Goal: Check status: Check status

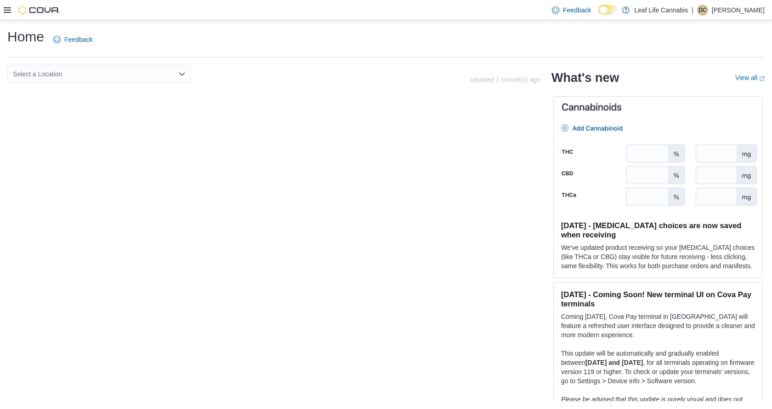
click at [4, 13] on icon at bounding box center [7, 9] width 7 height 7
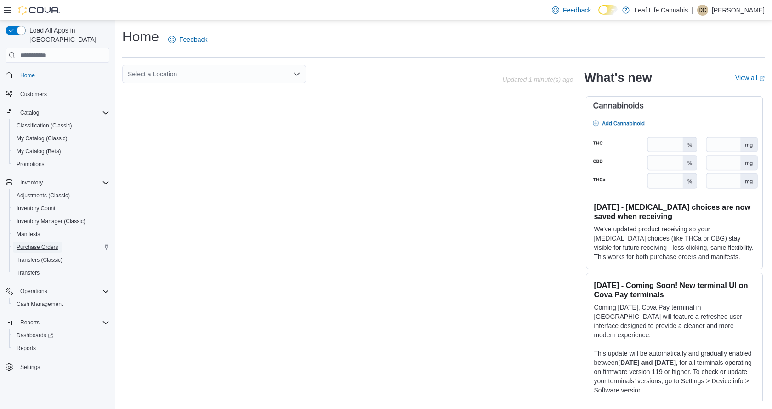
click at [50, 243] on span "Purchase Orders" at bounding box center [38, 246] width 42 height 7
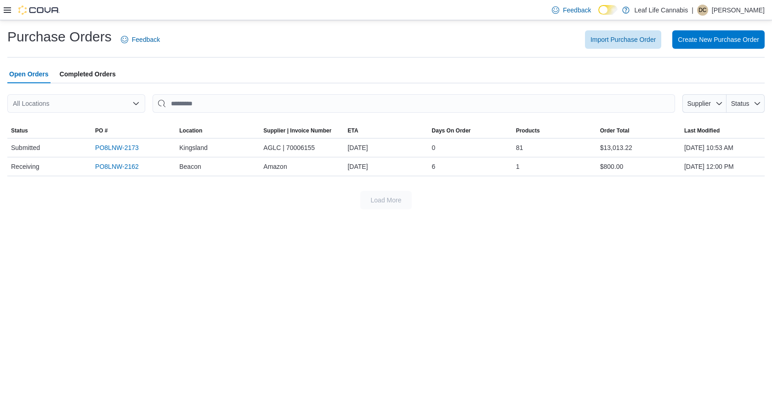
click at [99, 70] on span "Completed Orders" at bounding box center [88, 74] width 56 height 18
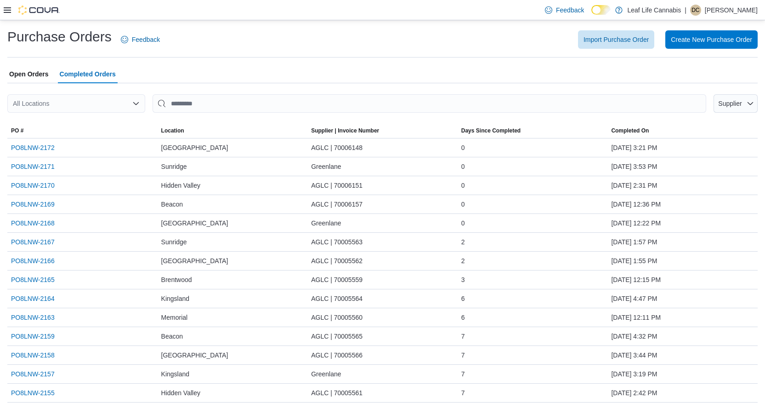
click at [32, 78] on span "Open Orders" at bounding box center [29, 74] width 40 height 18
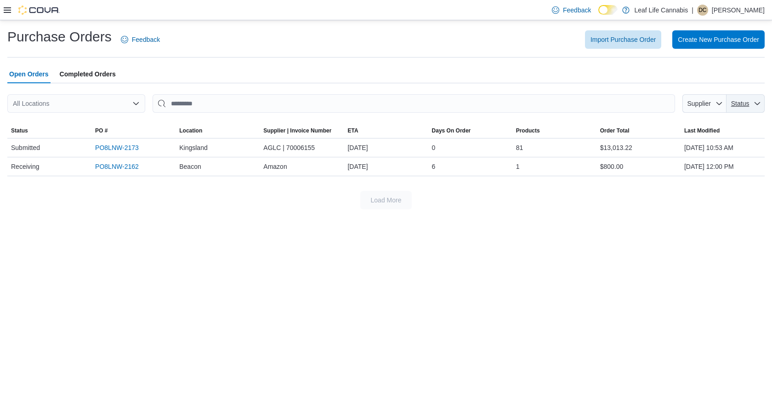
click at [375, 105] on span "Status" at bounding box center [740, 103] width 18 height 7
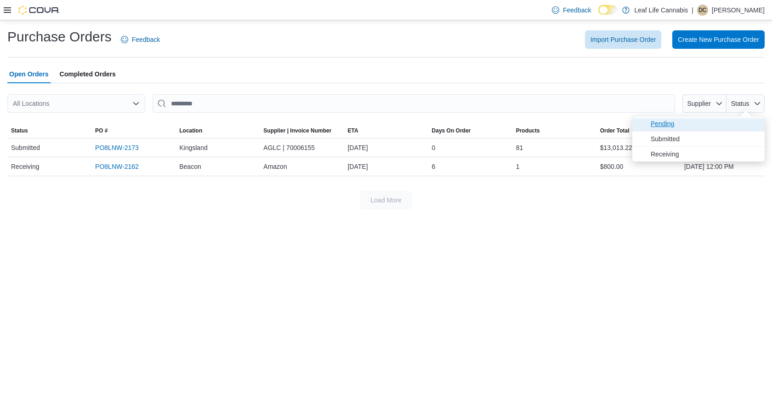
click at [375, 124] on span "Pending" at bounding box center [705, 123] width 108 height 11
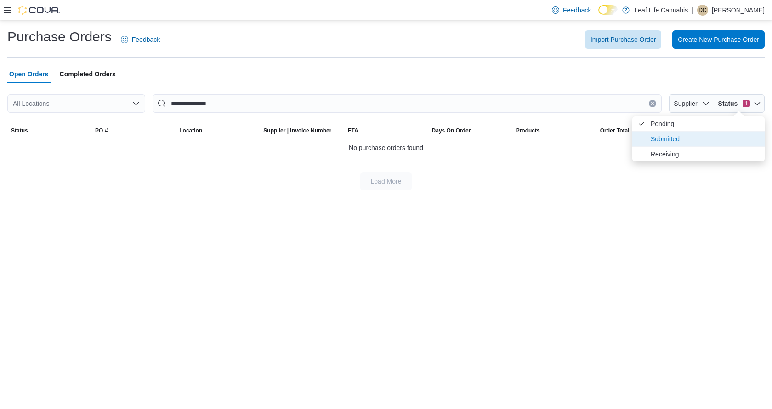
click at [375, 142] on span "Submitted" at bounding box center [705, 138] width 108 height 11
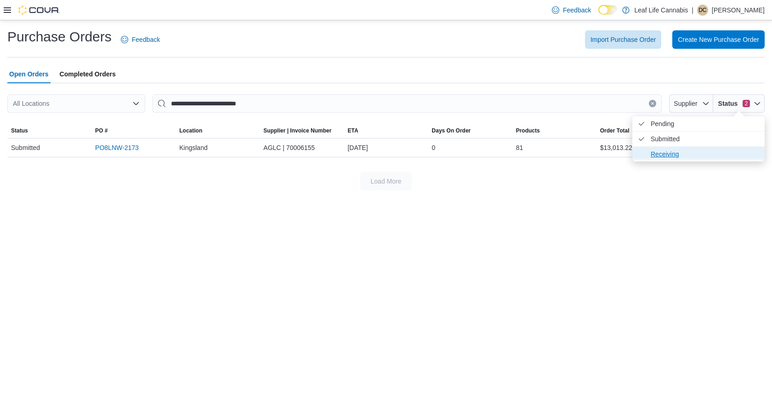
click at [375, 156] on span "Receiving" at bounding box center [705, 153] width 108 height 11
type input "**********"
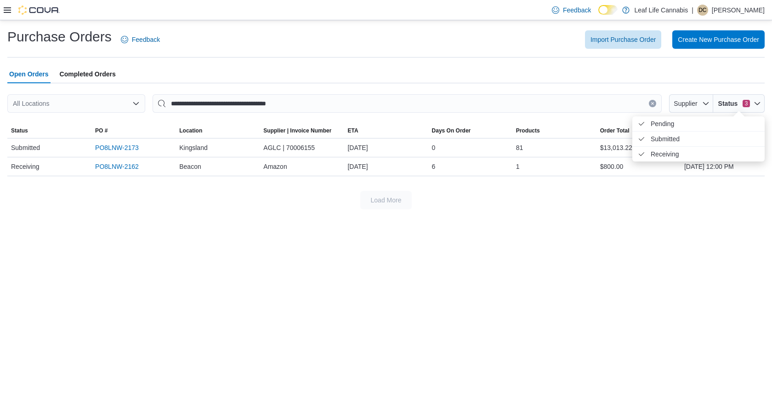
click at [375, 239] on div "**********" at bounding box center [386, 214] width 772 height 388
click at [11, 8] on div at bounding box center [32, 10] width 56 height 9
click at [6, 16] on div at bounding box center [32, 10] width 56 height 20
click at [34, 13] on img at bounding box center [38, 10] width 41 height 9
click at [40, 8] on img at bounding box center [38, 10] width 41 height 9
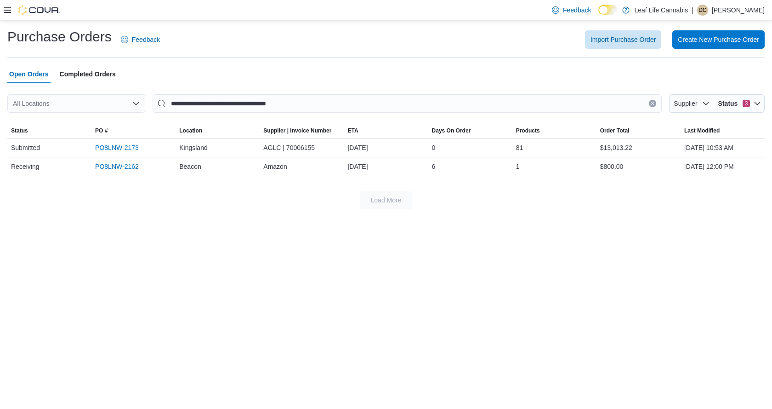
click at [9, 9] on icon at bounding box center [7, 9] width 7 height 7
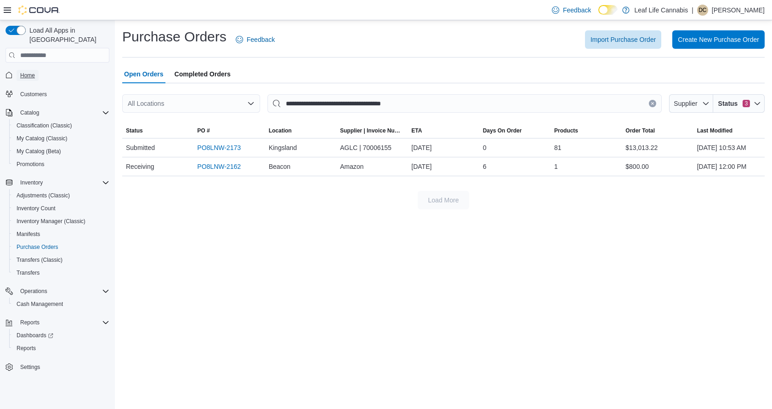
click at [32, 70] on span "Home" at bounding box center [27, 75] width 15 height 11
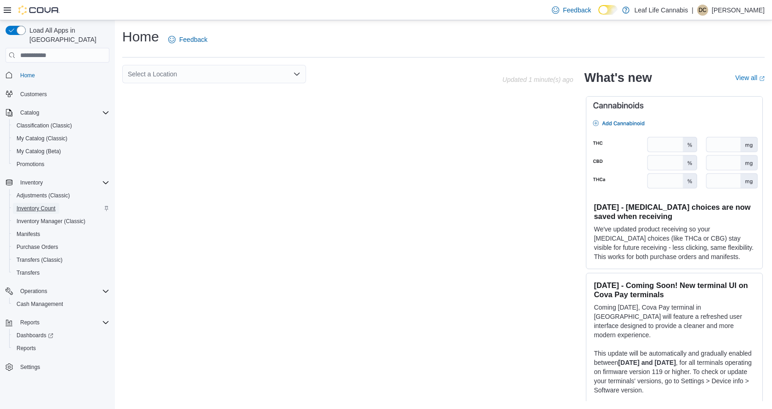
click at [40, 205] on span "Inventory Count" at bounding box center [36, 208] width 39 height 7
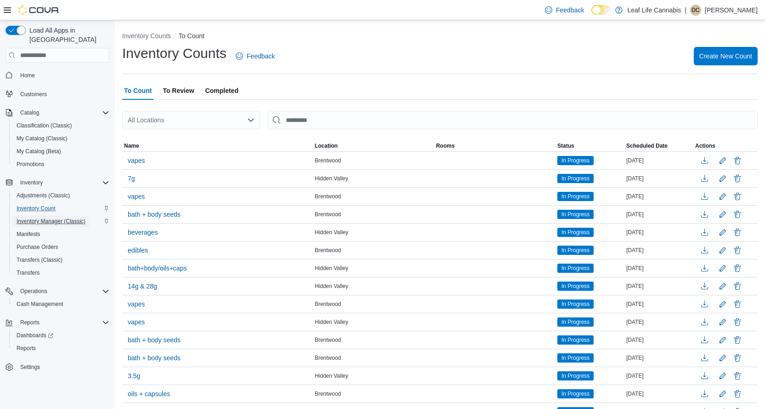
click at [51, 217] on span "Inventory Manager (Classic)" at bounding box center [51, 220] width 69 height 7
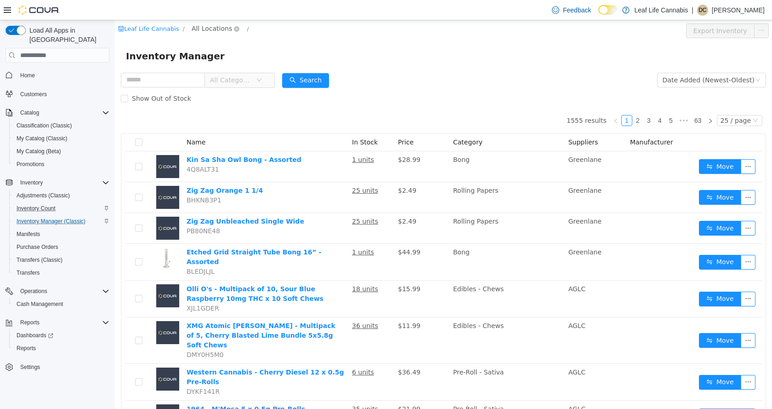
click at [217, 28] on span "All Locations" at bounding box center [212, 28] width 40 height 10
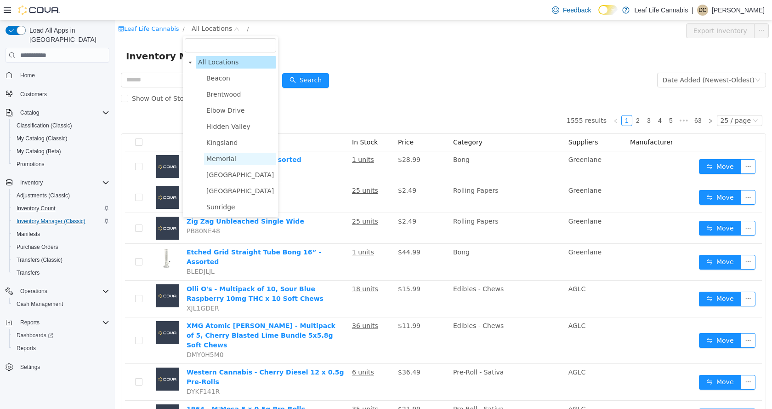
click at [217, 157] on span "Memorial" at bounding box center [221, 158] width 30 height 7
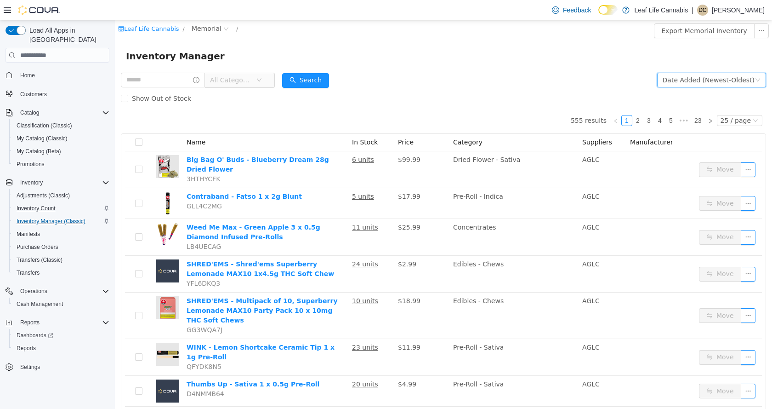
click at [375, 80] on icon "icon: down" at bounding box center [758, 80] width 5 height 3
click at [375, 77] on form "All Categories Date Added (Newest-Oldest) Search Show Out of Stock" at bounding box center [443, 89] width 645 height 37
click at [252, 77] on span "All Categories" at bounding box center [231, 79] width 42 height 9
click at [285, 45] on div "Inventory Manager" at bounding box center [443, 55] width 657 height 29
click at [375, 81] on div "Date Added (Newest-Oldest)" at bounding box center [709, 80] width 92 height 14
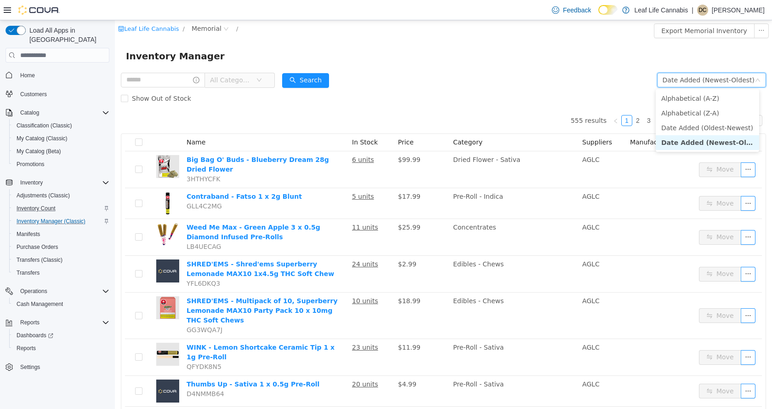
click at [375, 51] on div "Inventory Manager" at bounding box center [443, 56] width 635 height 15
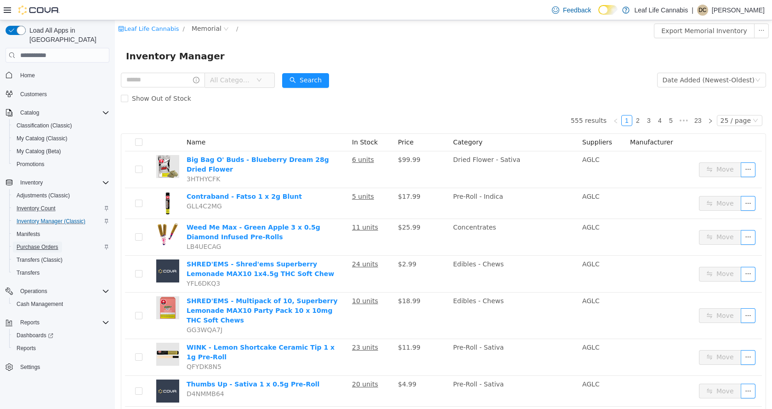
click at [47, 243] on span "Purchase Orders" at bounding box center [38, 246] width 42 height 7
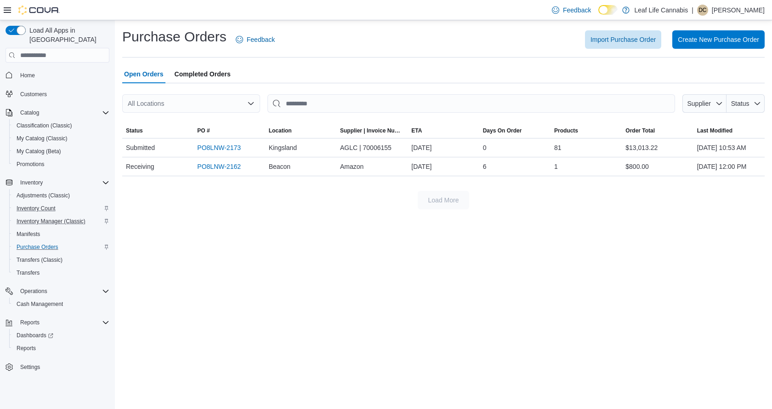
click at [244, 106] on div "All Locations" at bounding box center [191, 103] width 138 height 18
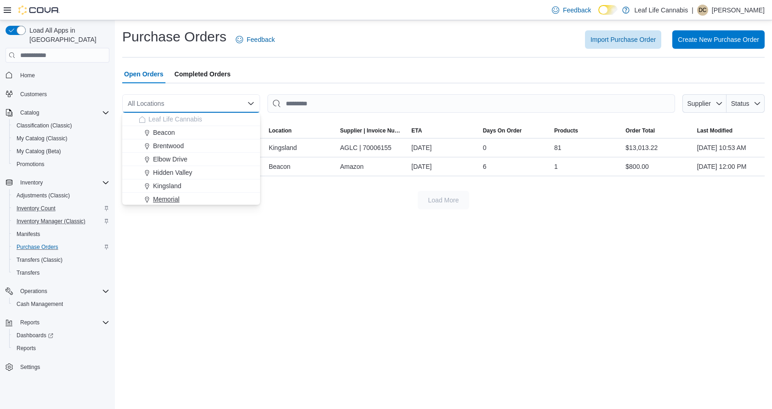
click at [174, 195] on span "Memorial" at bounding box center [166, 198] width 27 height 9
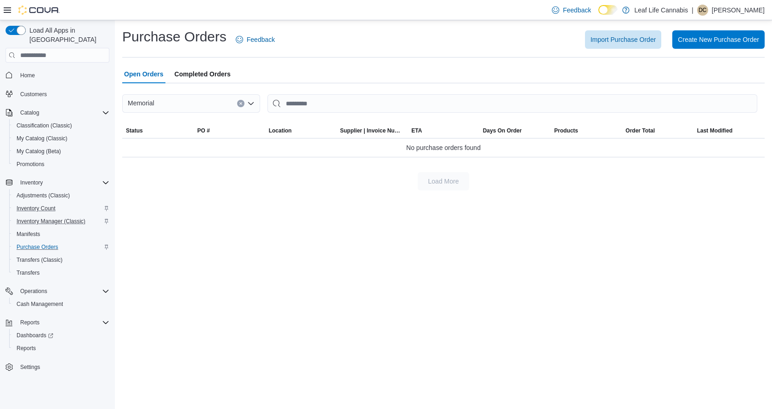
click at [205, 74] on span "Completed Orders" at bounding box center [203, 74] width 56 height 18
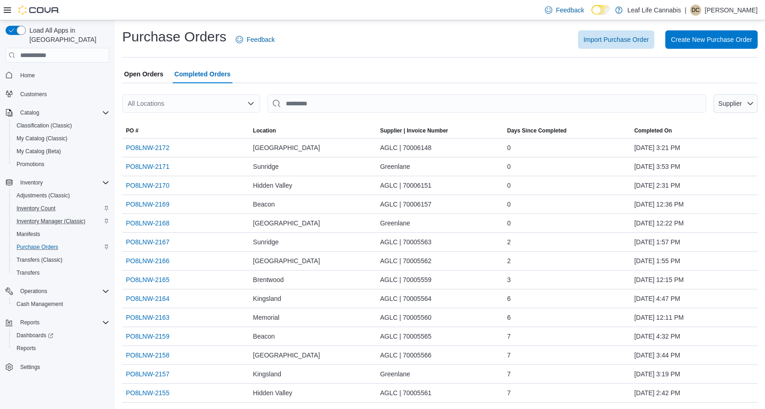
click at [186, 102] on div "All Locations" at bounding box center [191, 103] width 138 height 18
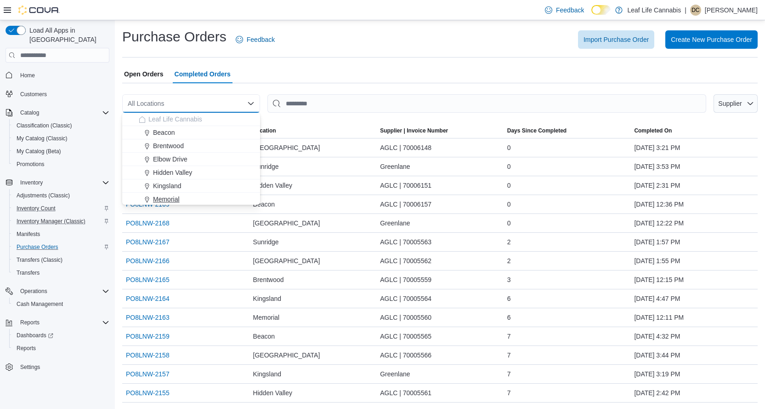
click at [181, 199] on div "Memorial" at bounding box center [197, 198] width 116 height 9
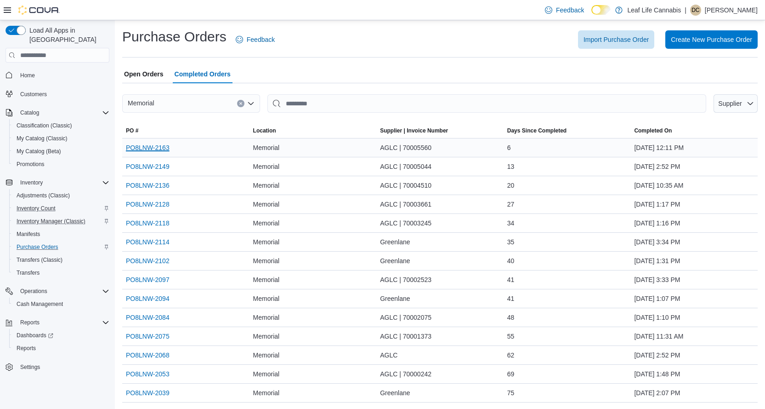
click at [161, 147] on link "PO8LNW-2163" at bounding box center [148, 147] width 44 height 11
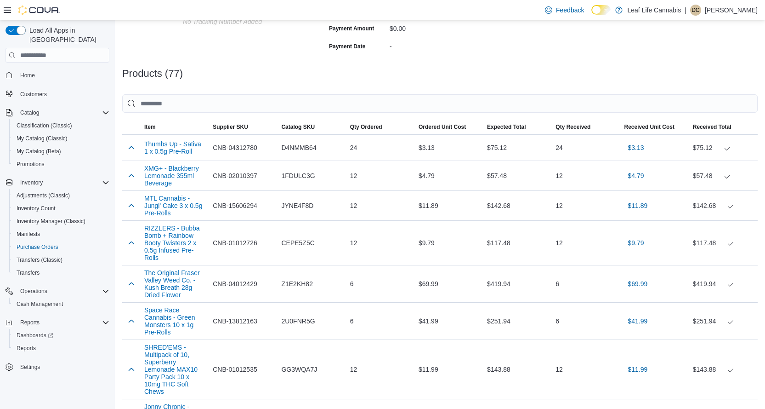
scroll to position [230, 0]
